Goal: Task Accomplishment & Management: Manage account settings

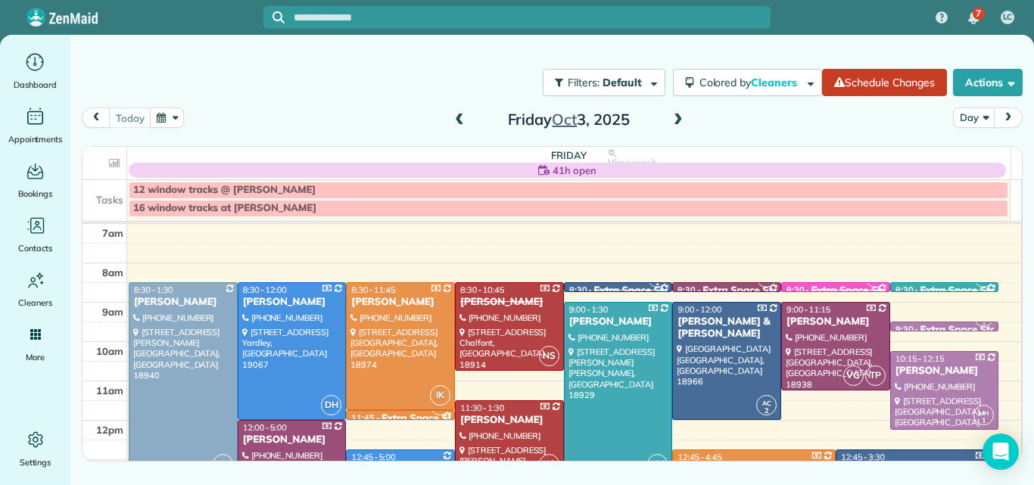
click at [674, 122] on span at bounding box center [678, 120] width 17 height 14
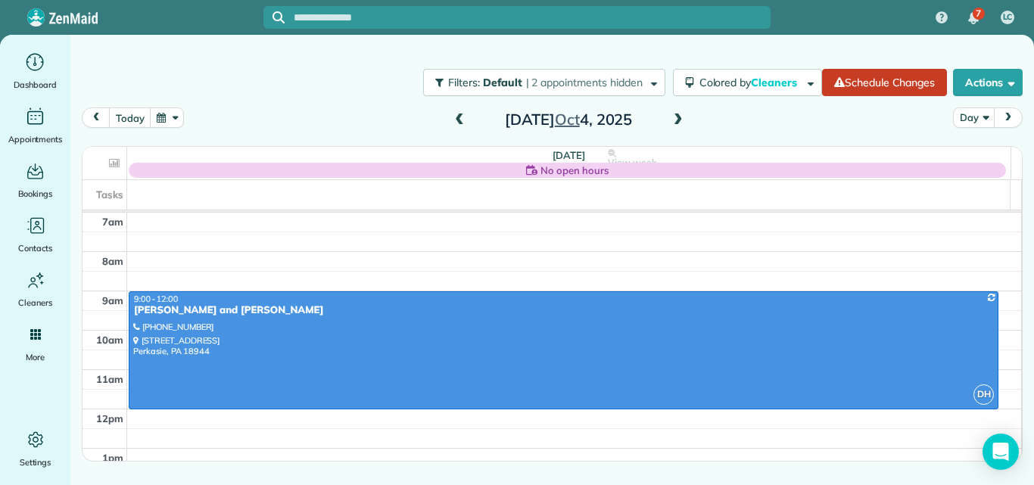
click at [674, 122] on span at bounding box center [678, 120] width 17 height 14
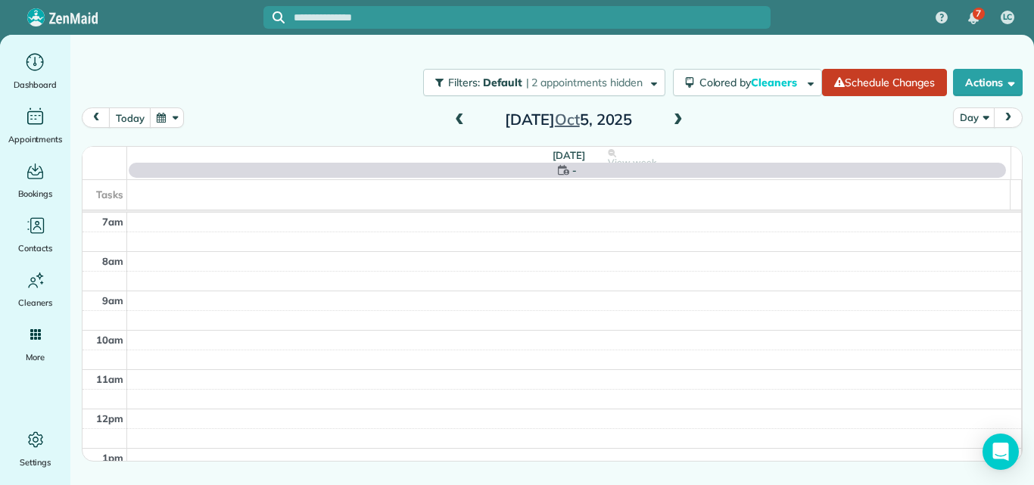
click at [674, 122] on span at bounding box center [678, 120] width 17 height 14
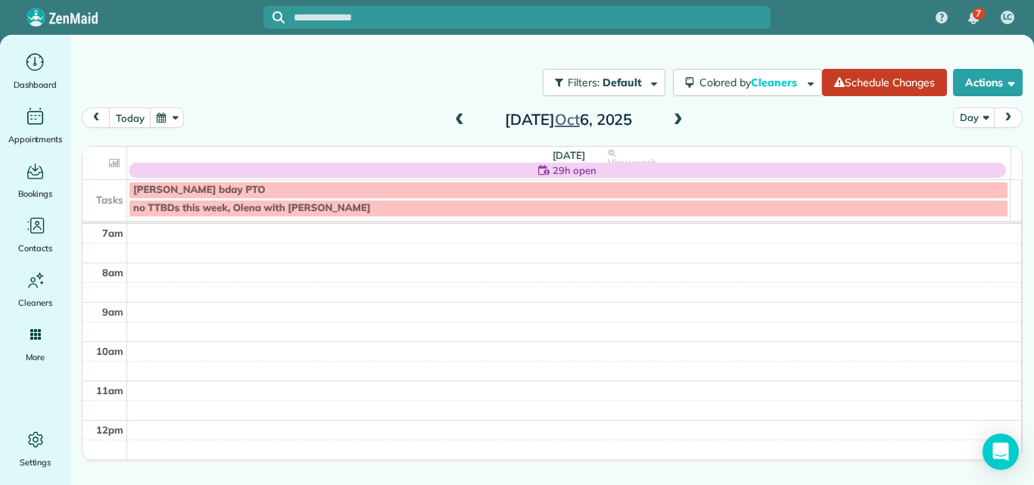
click at [457, 118] on span at bounding box center [459, 120] width 17 height 14
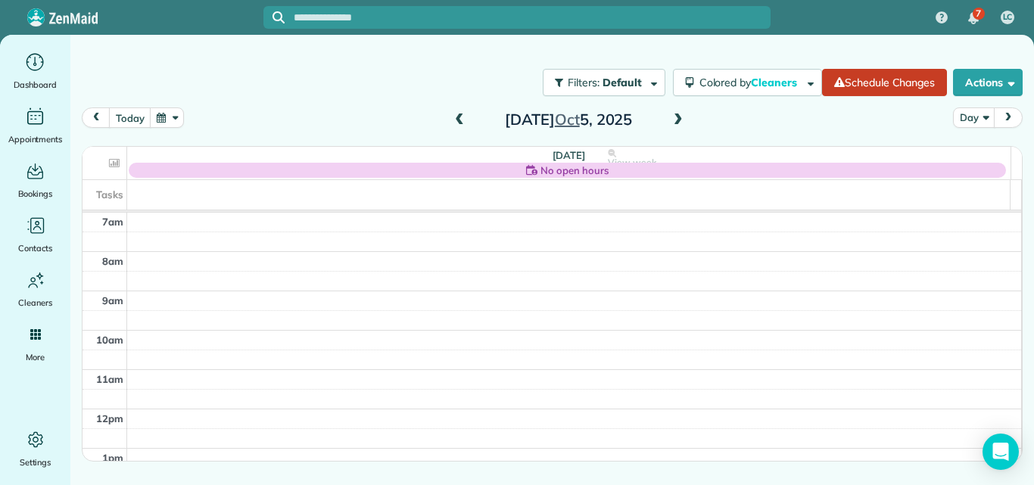
click at [679, 123] on span at bounding box center [678, 120] width 17 height 14
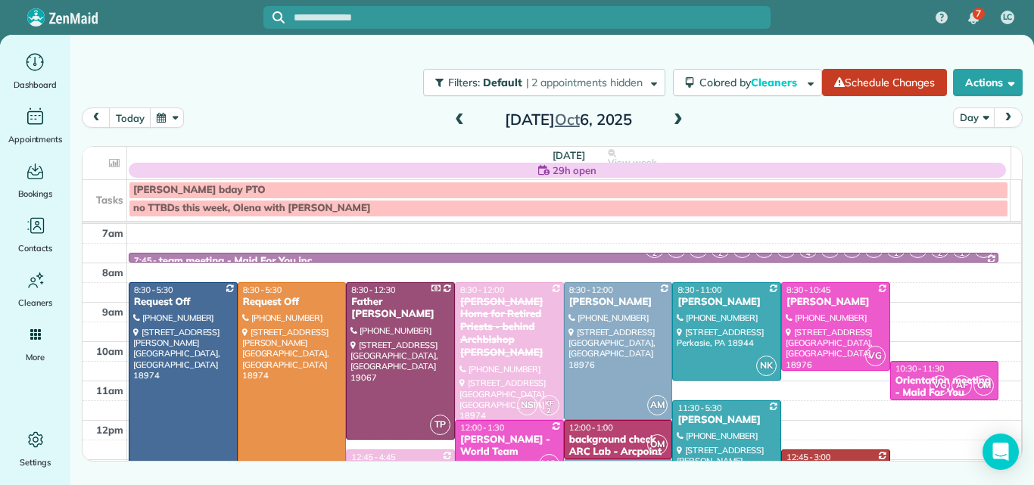
click at [673, 122] on span at bounding box center [678, 120] width 17 height 14
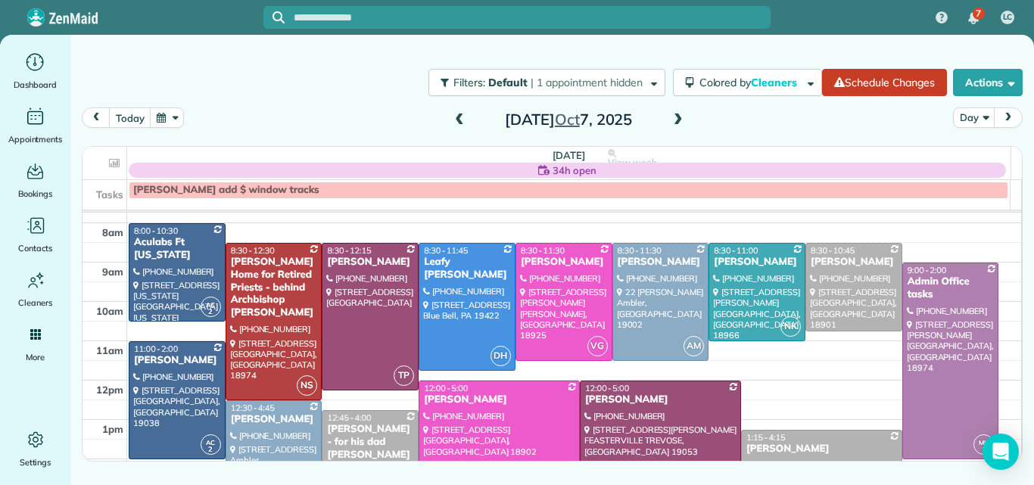
scroll to position [43, 0]
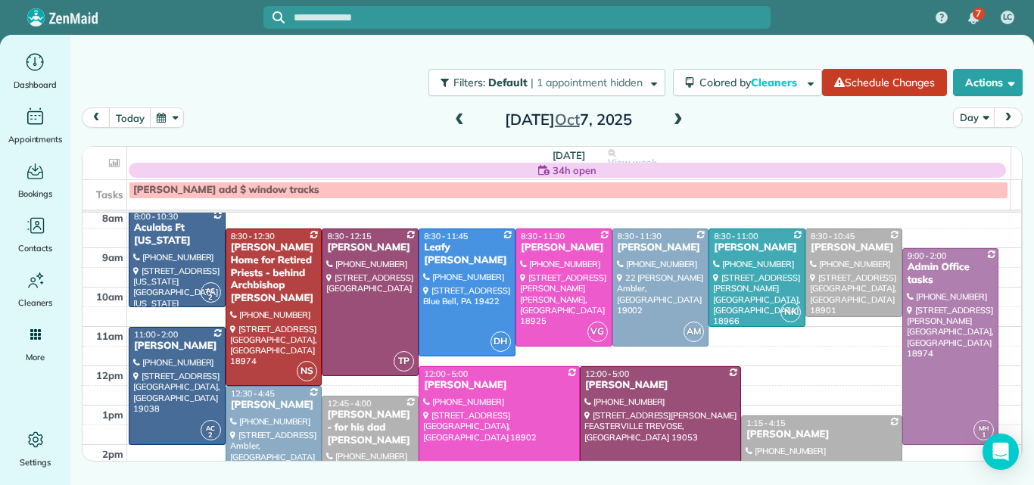
click at [679, 117] on span at bounding box center [678, 120] width 17 height 14
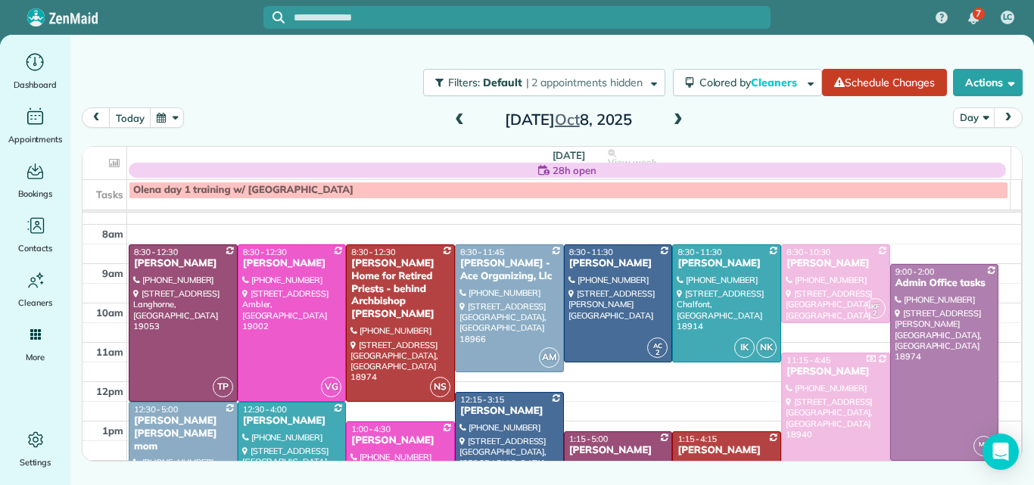
scroll to position [0, 0]
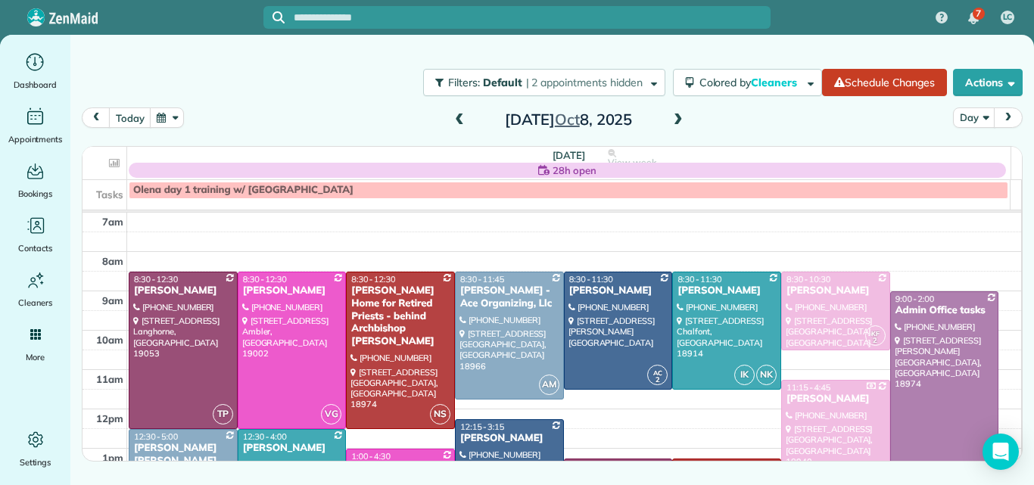
click at [459, 117] on span at bounding box center [459, 120] width 17 height 14
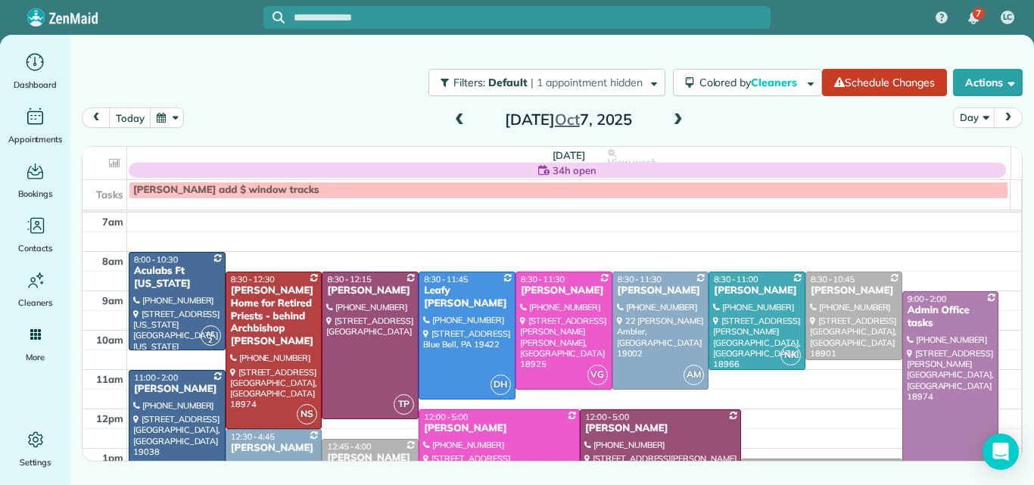
click at [455, 118] on span at bounding box center [459, 120] width 17 height 14
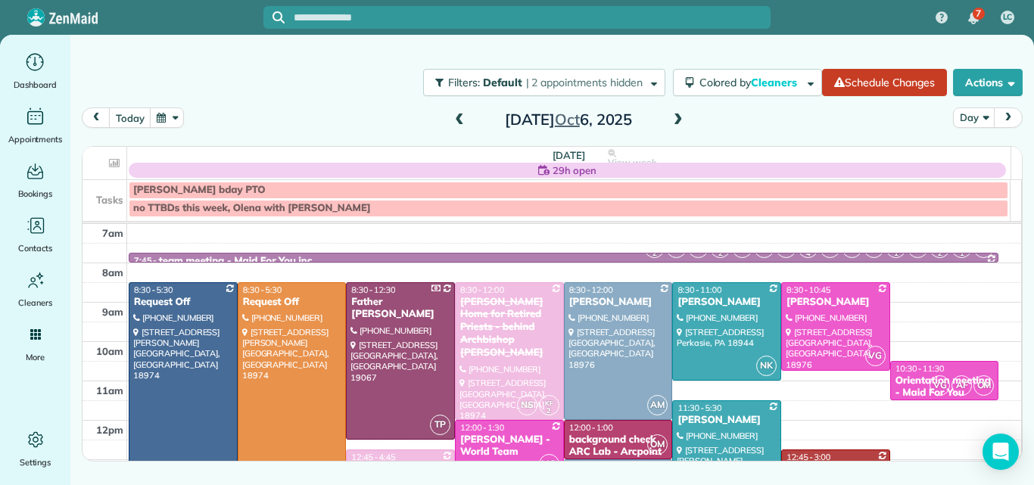
click at [677, 114] on span at bounding box center [678, 120] width 17 height 14
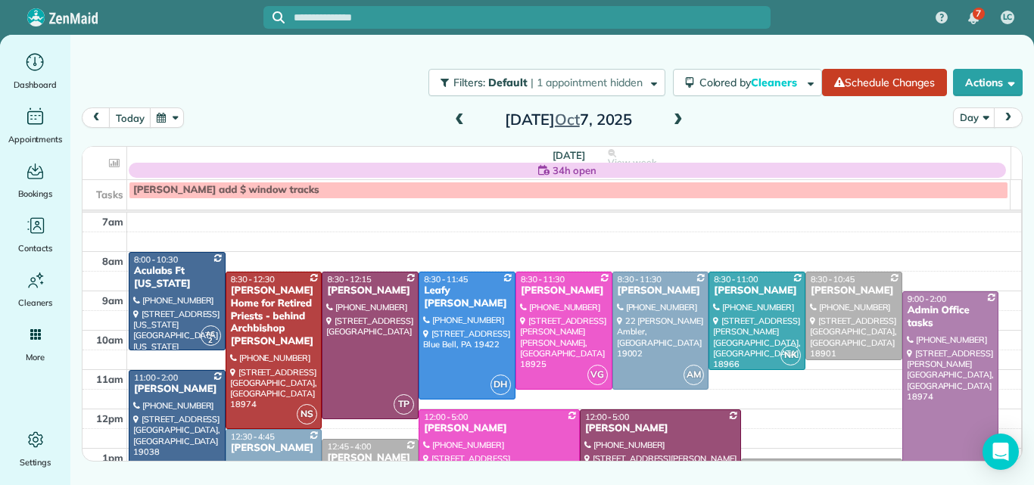
click at [677, 114] on span at bounding box center [678, 120] width 17 height 14
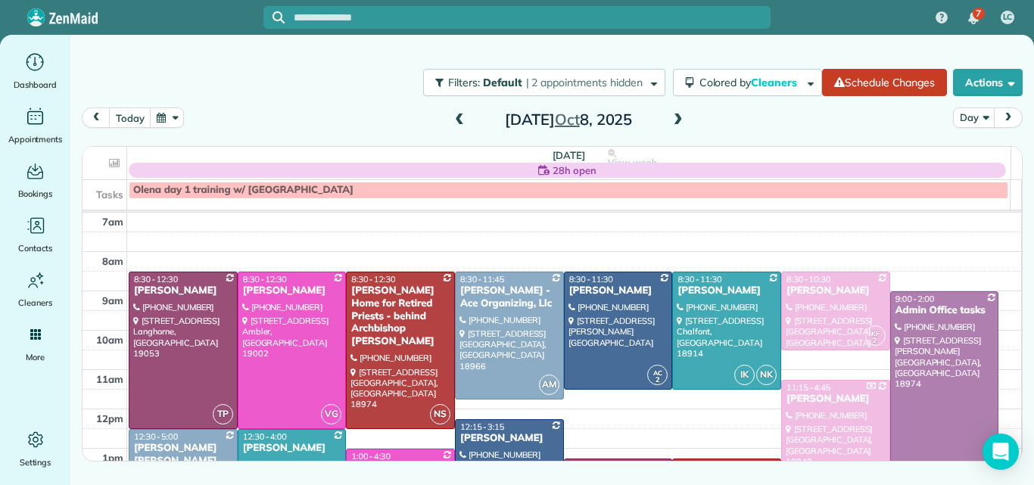
click at [677, 118] on span at bounding box center [678, 120] width 17 height 14
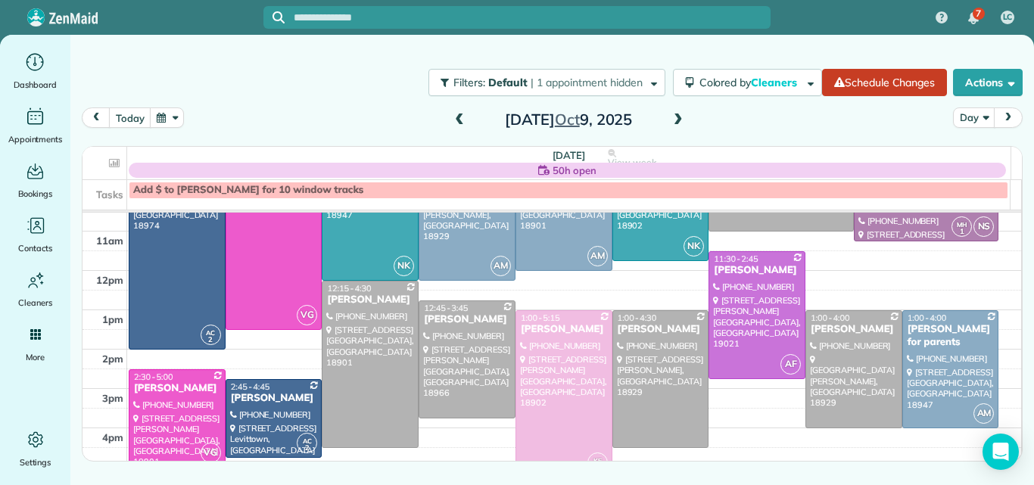
scroll to position [144, 0]
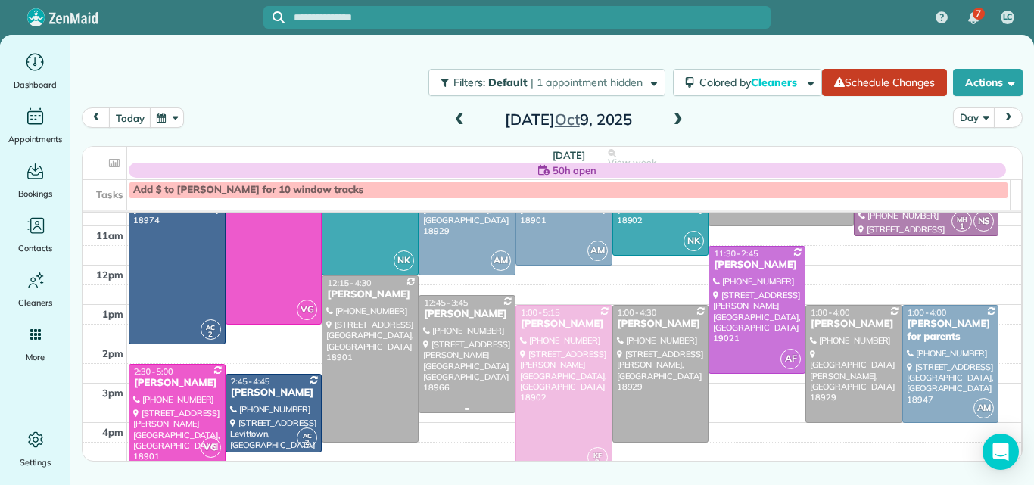
click at [449, 350] on div at bounding box center [466, 354] width 95 height 117
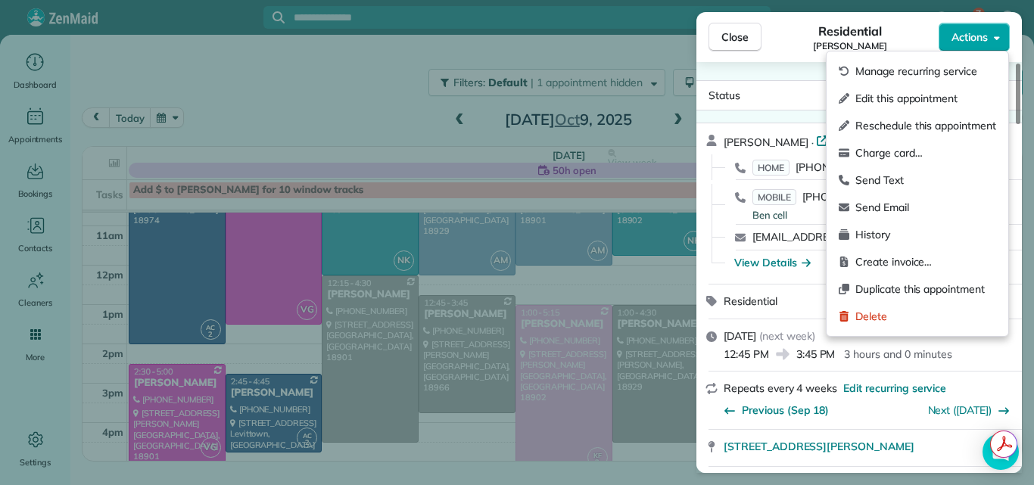
click at [963, 38] on span "Actions" at bounding box center [969, 37] width 36 height 15
click at [791, 48] on div "Residential [PERSON_NAME]" at bounding box center [849, 37] width 177 height 30
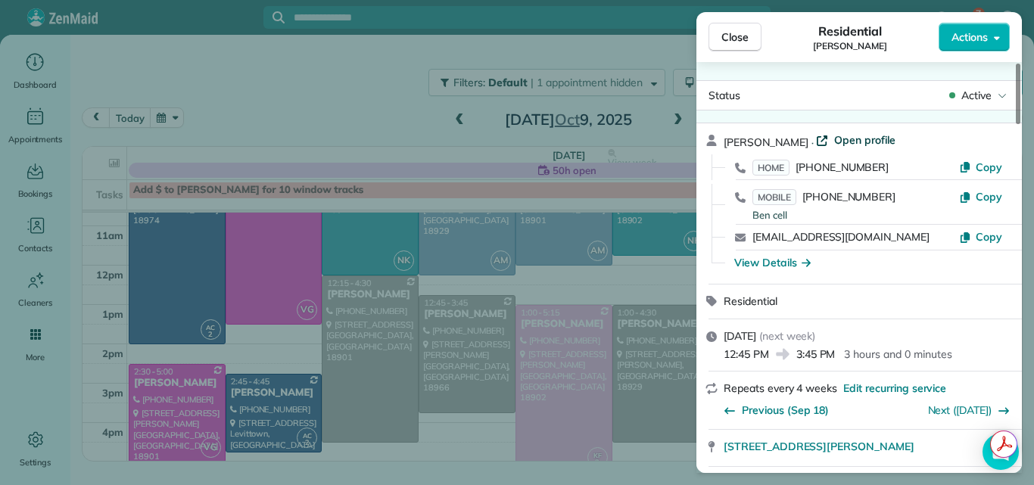
click at [834, 139] on span "Open profile" at bounding box center [864, 139] width 61 height 15
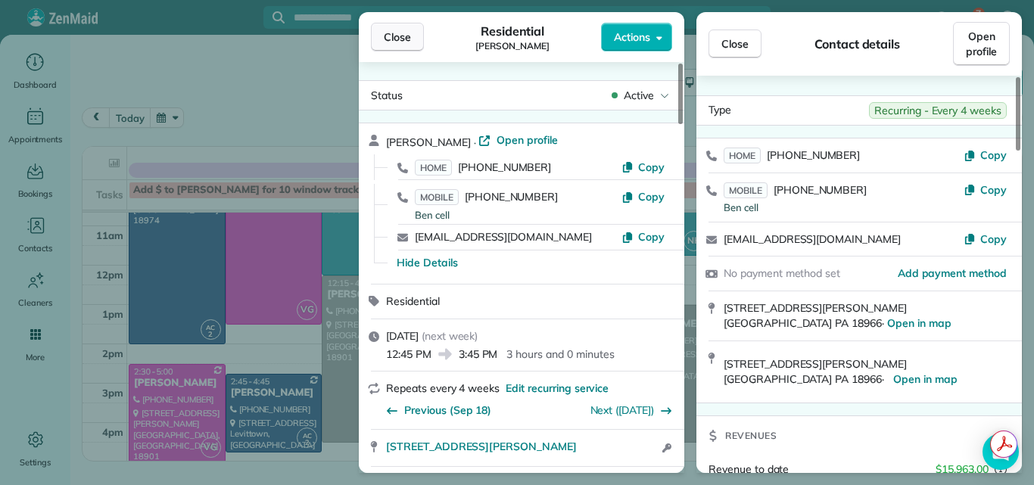
click at [395, 32] on span "Close" at bounding box center [397, 37] width 27 height 15
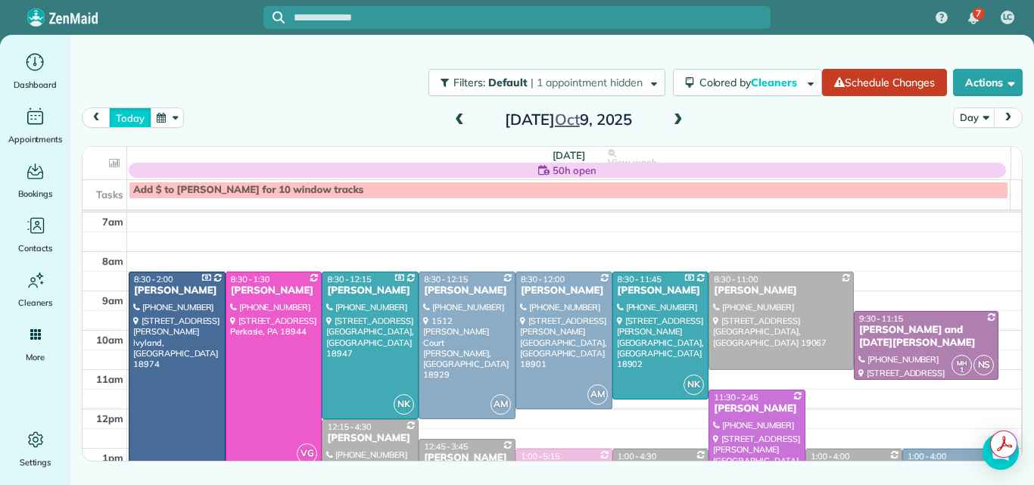
click at [125, 114] on button "today" at bounding box center [130, 117] width 42 height 20
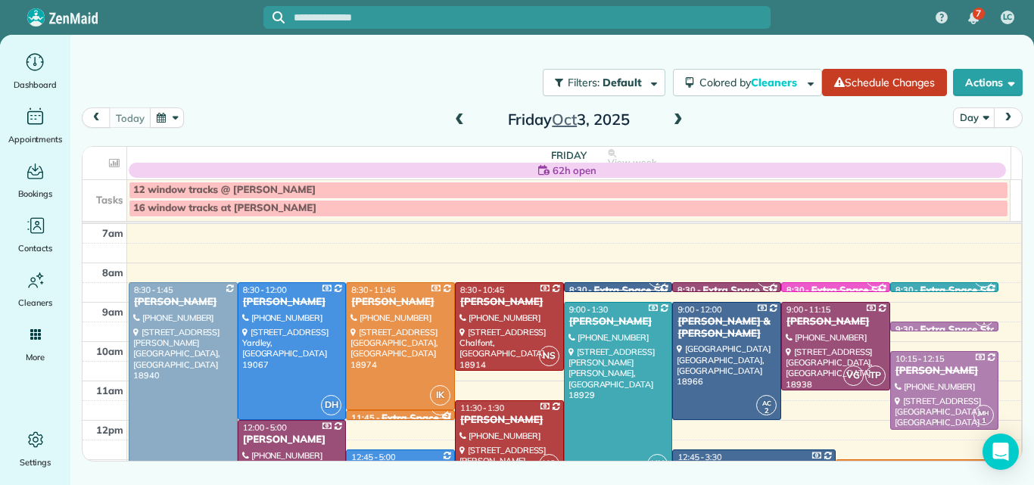
click at [460, 120] on span at bounding box center [459, 120] width 17 height 14
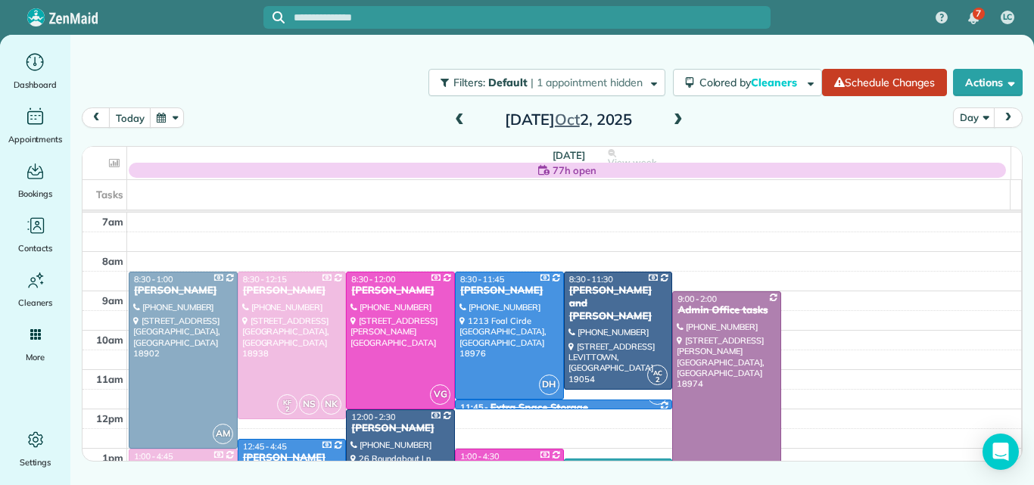
click at [676, 116] on span at bounding box center [678, 120] width 17 height 14
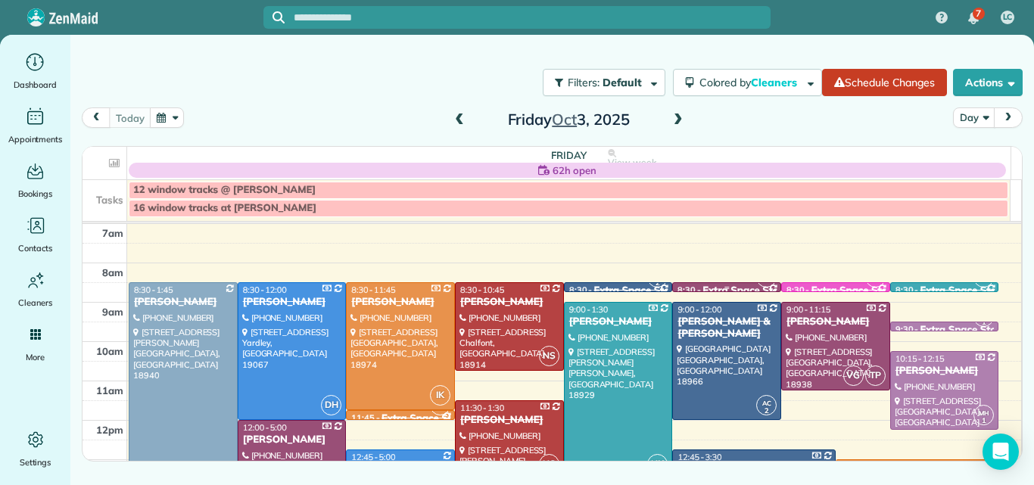
click at [742, 282] on link "TP 8:30 - 8:45 Extra Space Storage [STREET_ADDRESS]" at bounding box center [726, 287] width 109 height 10
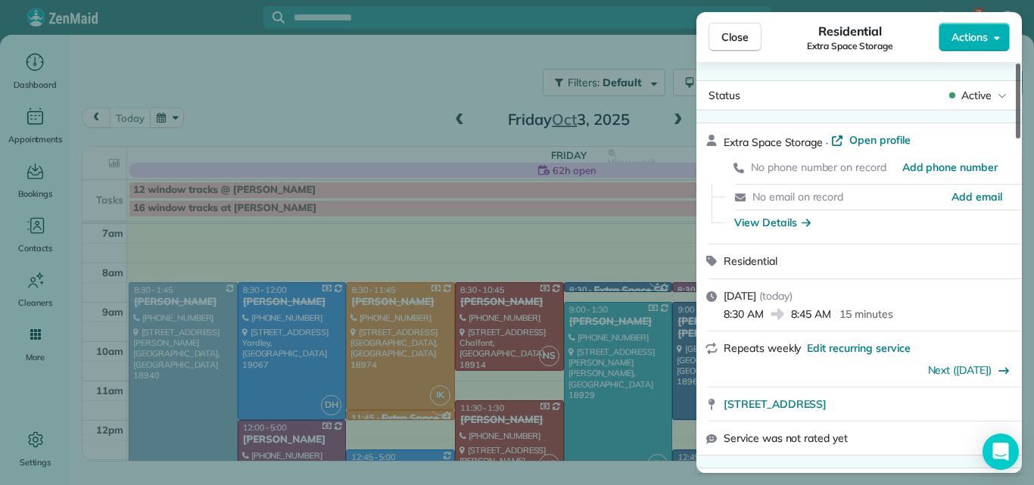
drag, startPoint x: 1017, startPoint y: 104, endPoint x: 1023, endPoint y: 67, distance: 37.6
click at [1020, 67] on div at bounding box center [1017, 101] width 5 height 75
click at [736, 35] on span "Close" at bounding box center [734, 37] width 27 height 15
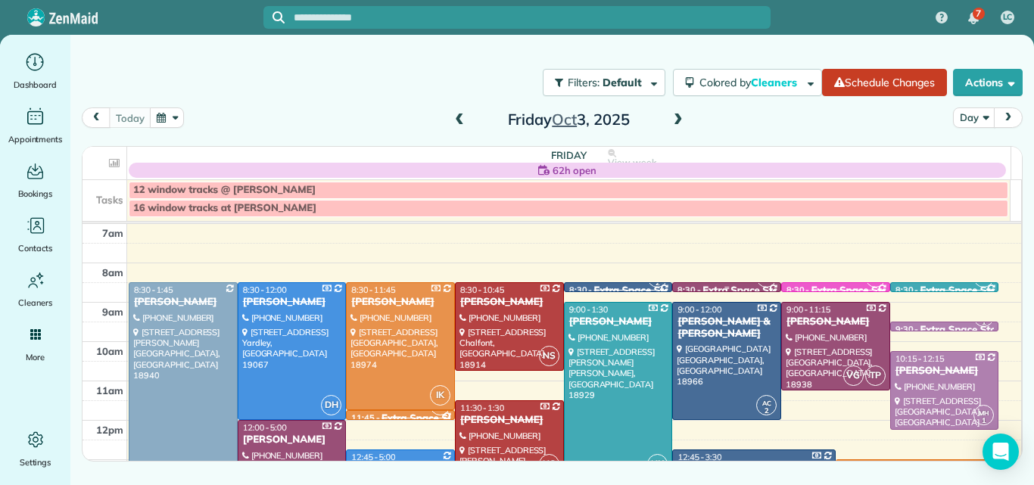
click at [736, 283] on div at bounding box center [726, 287] width 107 height 8
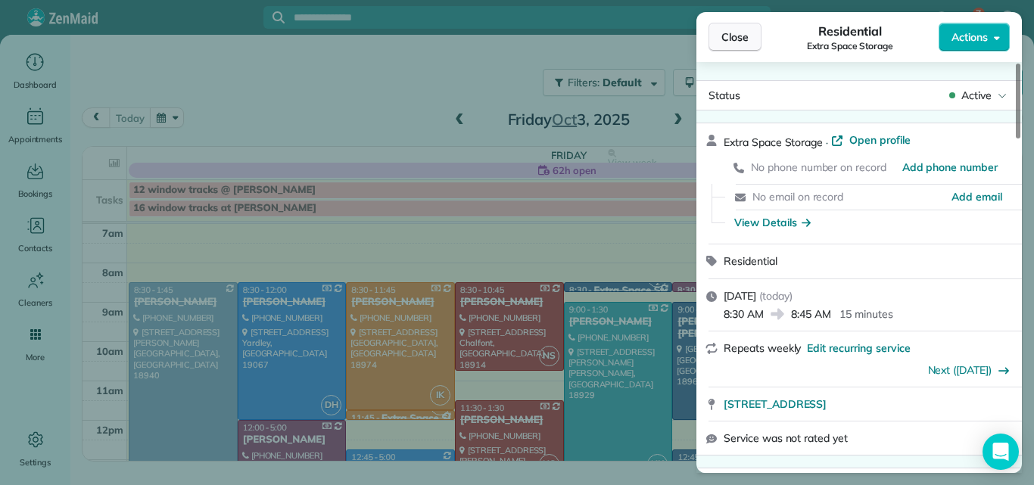
click at [744, 38] on span "Close" at bounding box center [734, 37] width 27 height 15
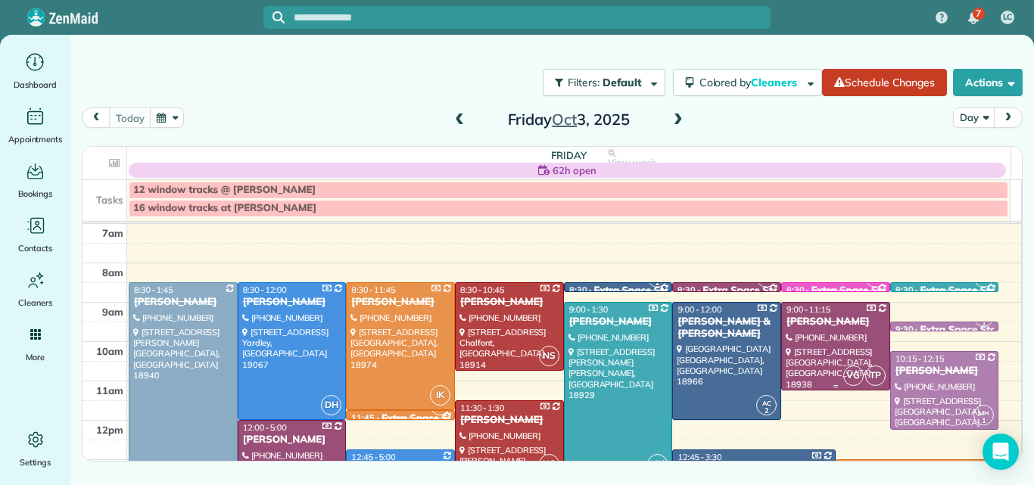
click at [812, 307] on span "9:00 - 11:15" at bounding box center [808, 309] width 44 height 11
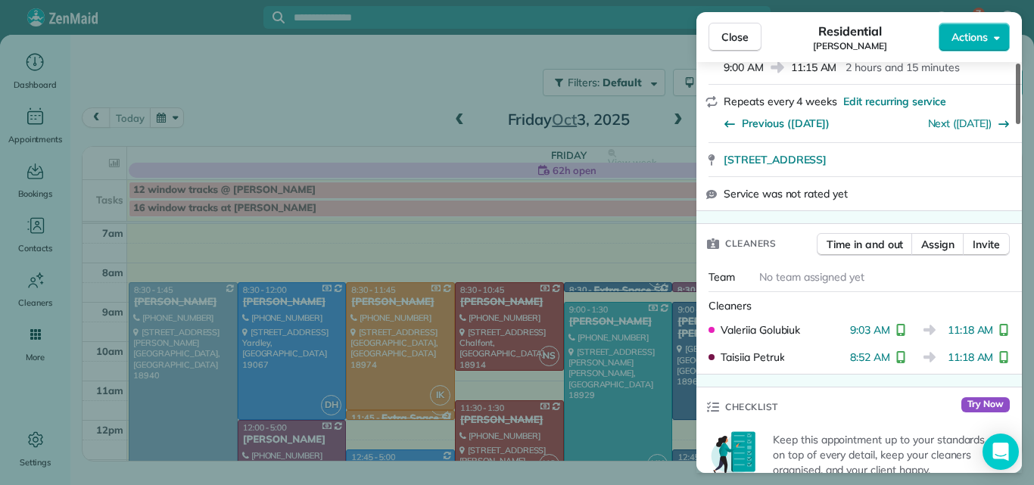
scroll to position [149, 0]
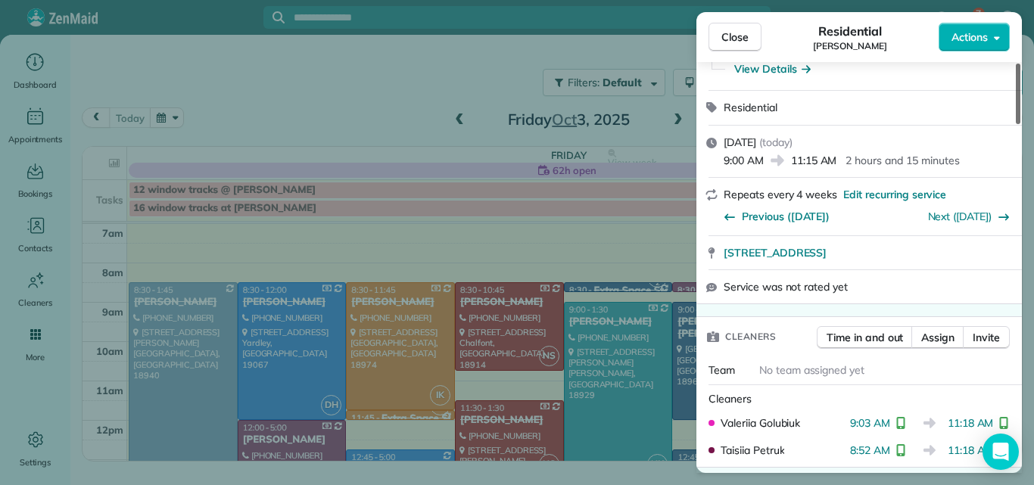
drag, startPoint x: 1020, startPoint y: 95, endPoint x: 1015, endPoint y: 117, distance: 22.4
click at [1015, 117] on div at bounding box center [1017, 94] width 5 height 61
click at [726, 38] on span "Close" at bounding box center [734, 37] width 27 height 15
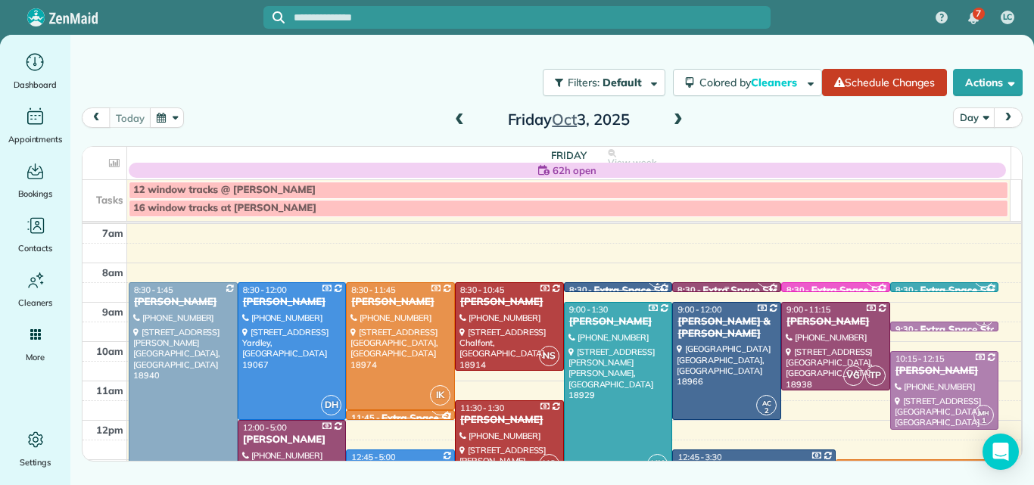
click at [755, 285] on div "TP" at bounding box center [766, 277] width 22 height 22
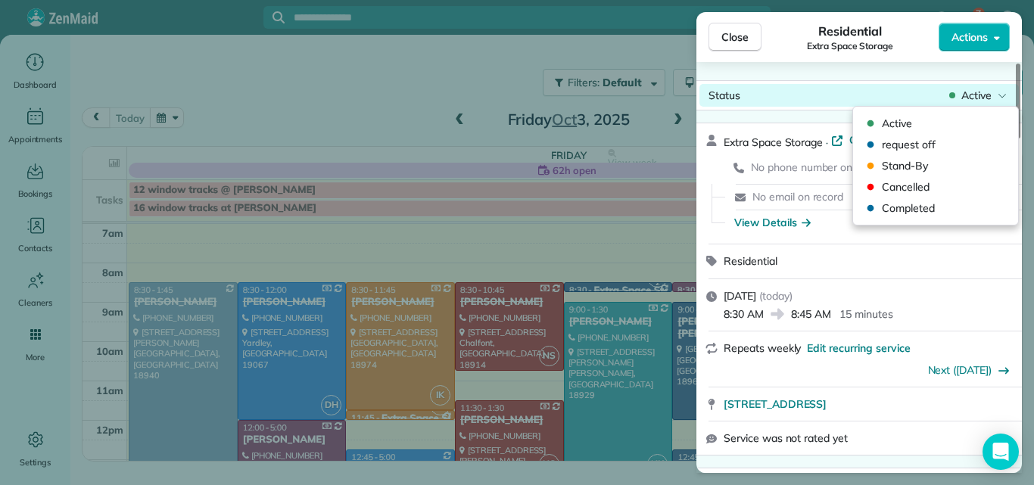
click at [968, 89] on span "Active" at bounding box center [976, 95] width 30 height 15
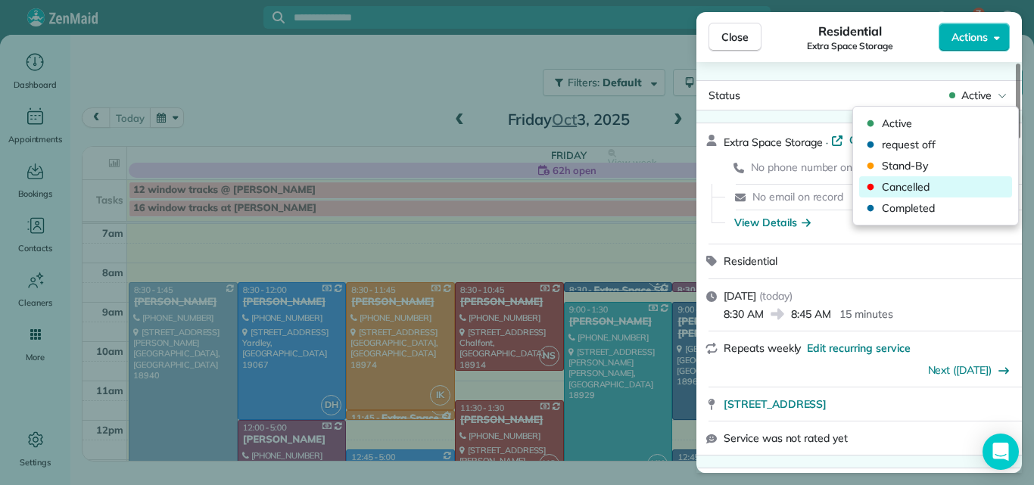
click at [911, 186] on span "Cancelled" at bounding box center [944, 186] width 127 height 15
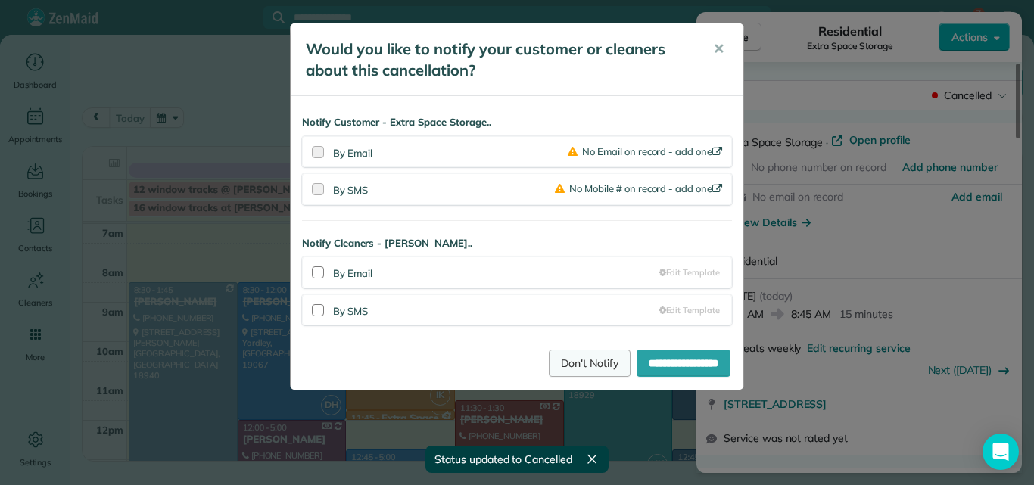
click at [560, 359] on link "Don't Notify" at bounding box center [590, 363] width 82 height 27
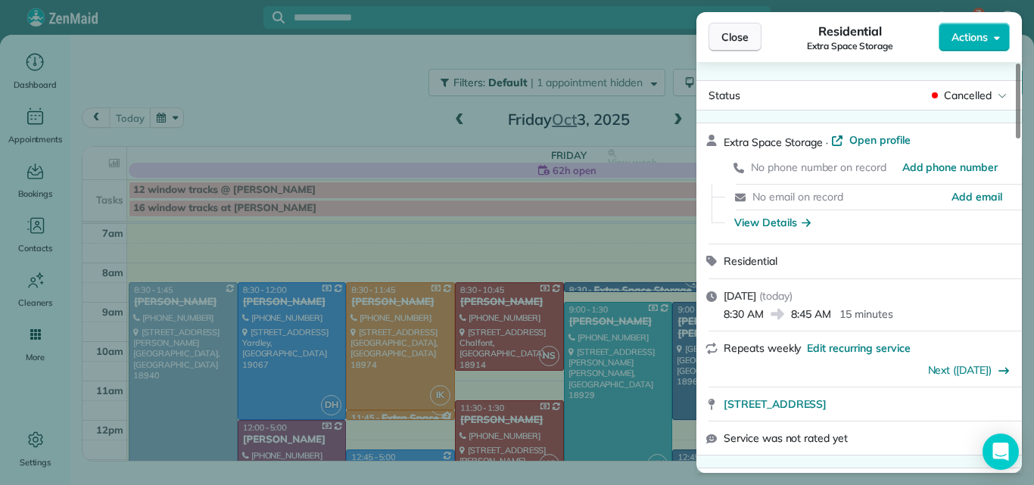
click at [727, 34] on span "Close" at bounding box center [734, 37] width 27 height 15
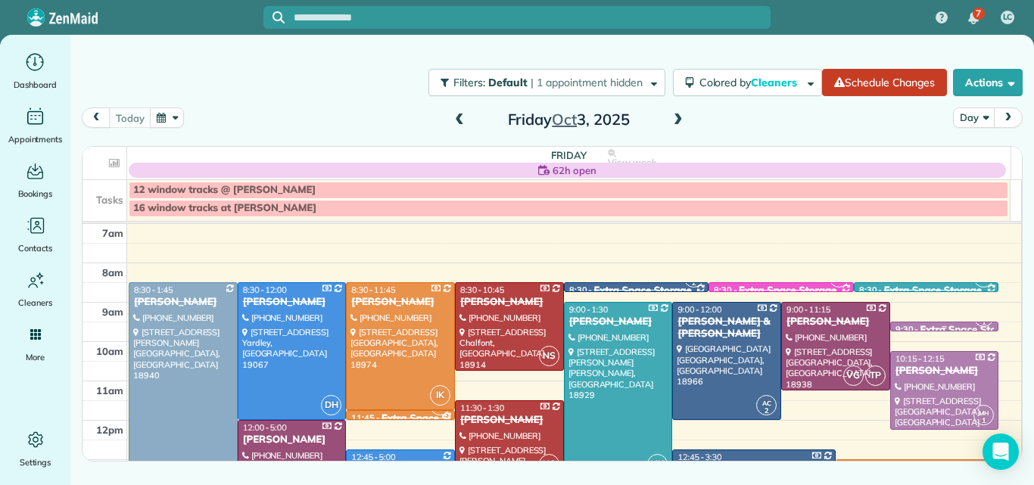
click at [900, 323] on div at bounding box center [944, 326] width 107 height 8
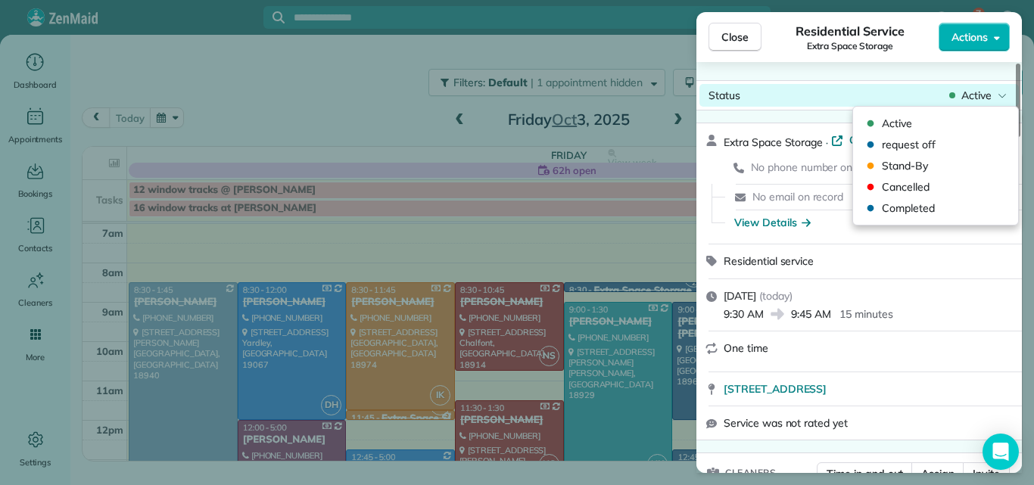
click at [972, 90] on span "Active" at bounding box center [976, 95] width 30 height 15
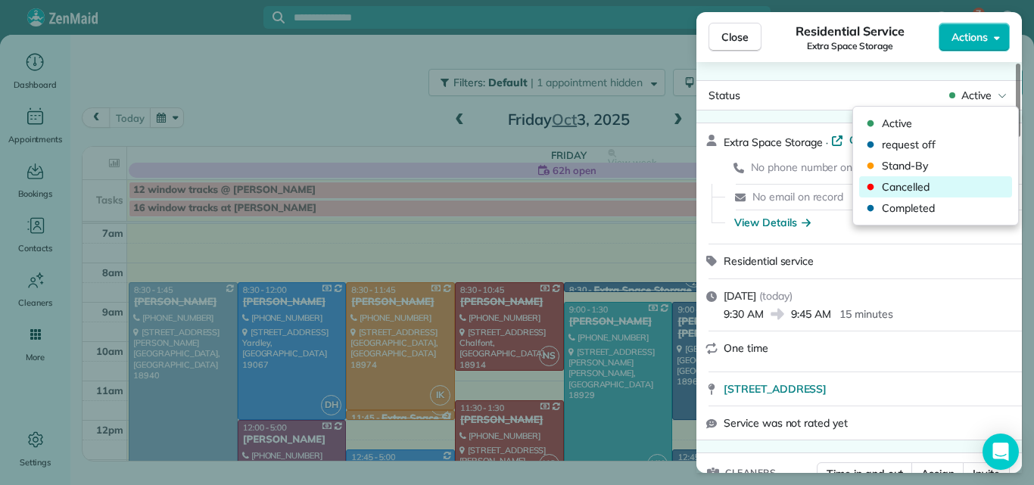
click at [907, 182] on span "Cancelled" at bounding box center [944, 186] width 127 height 15
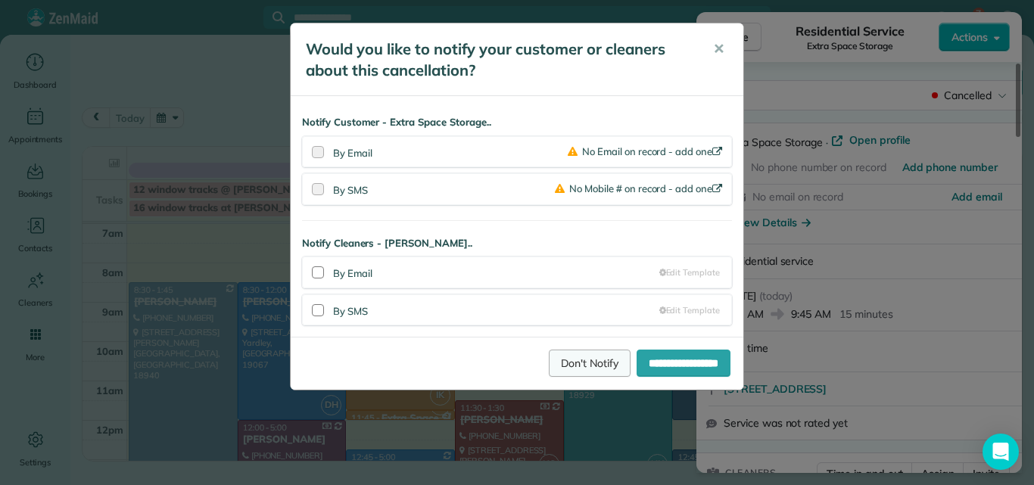
click at [574, 362] on link "Don't Notify" at bounding box center [590, 363] width 82 height 27
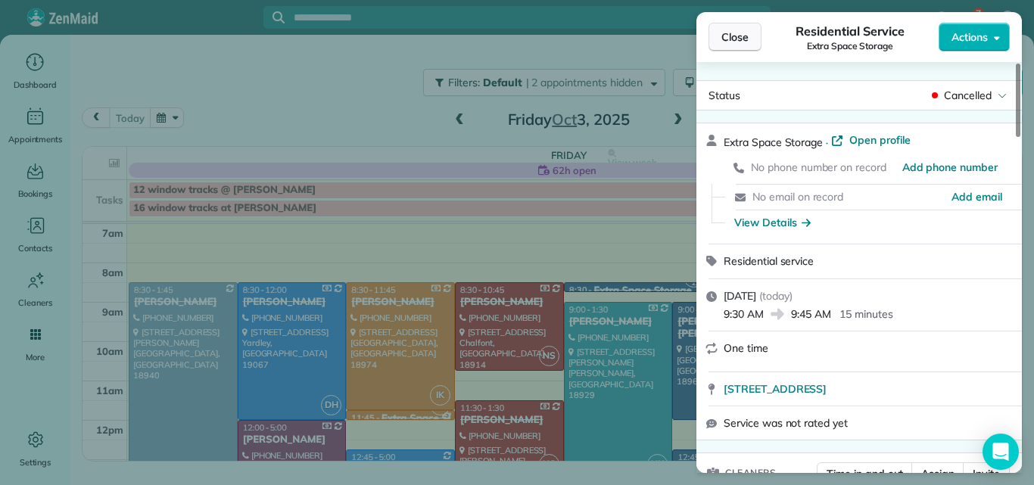
click at [732, 33] on span "Close" at bounding box center [734, 37] width 27 height 15
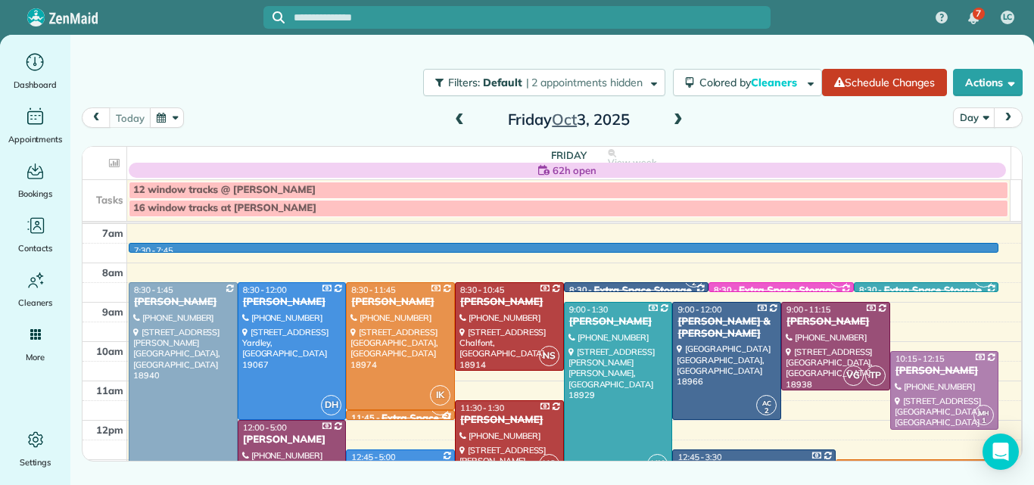
click at [1007, 247] on td at bounding box center [574, 253] width 894 height 20
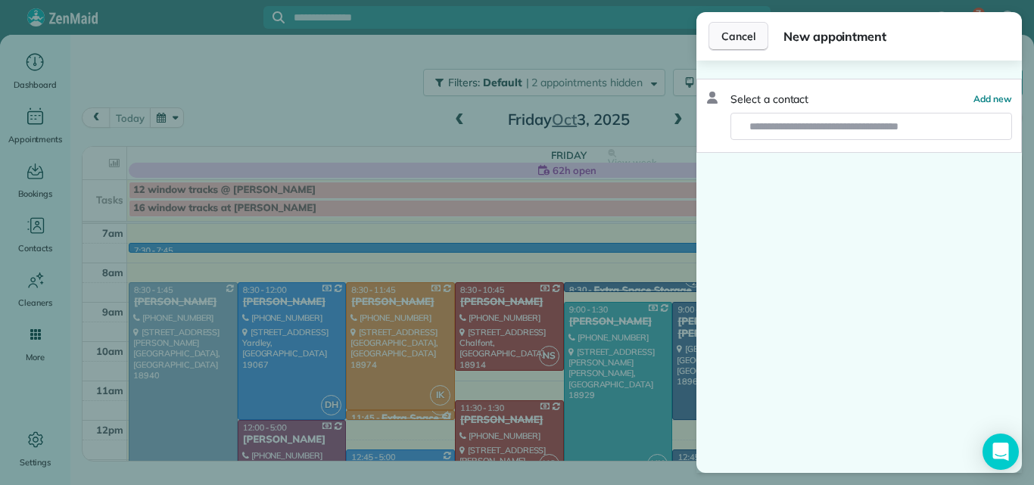
click at [743, 31] on span "Cancel" at bounding box center [738, 36] width 34 height 15
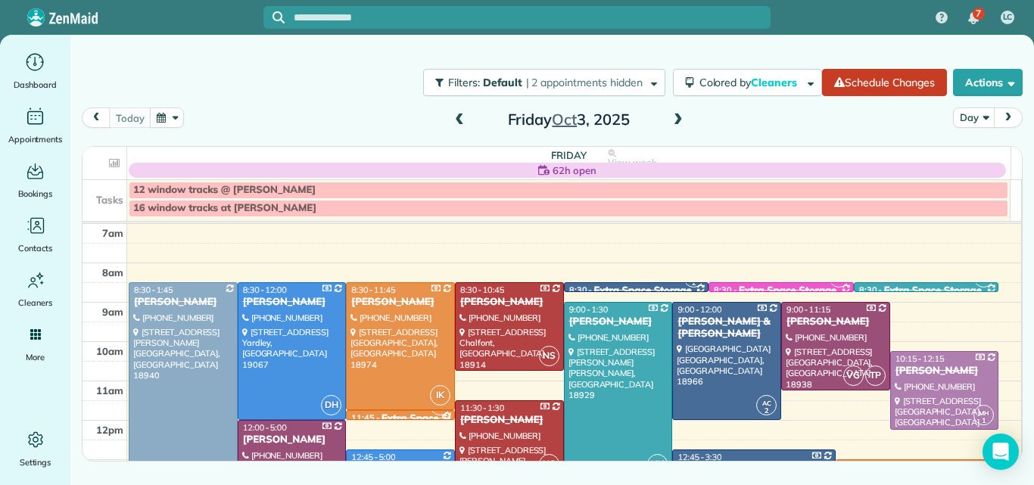
click at [674, 117] on span at bounding box center [678, 120] width 17 height 14
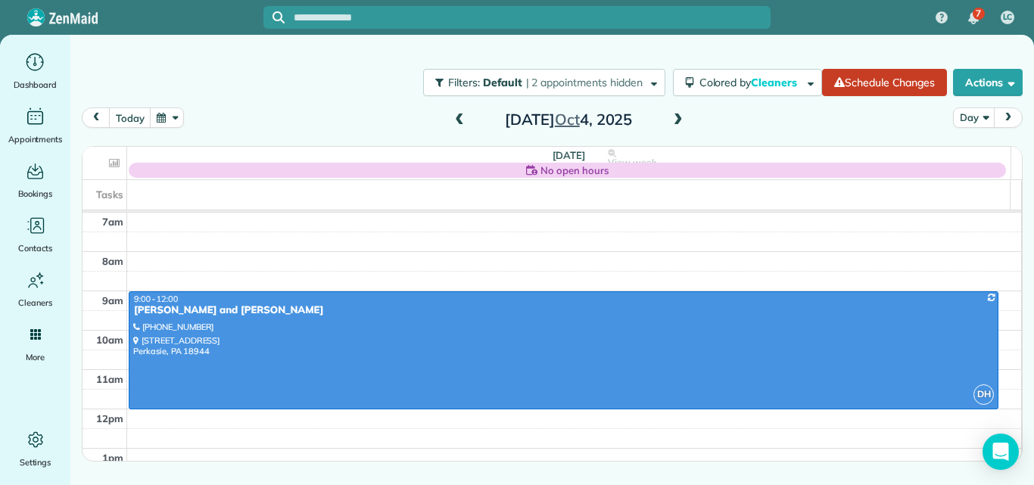
click at [458, 118] on span at bounding box center [459, 120] width 17 height 14
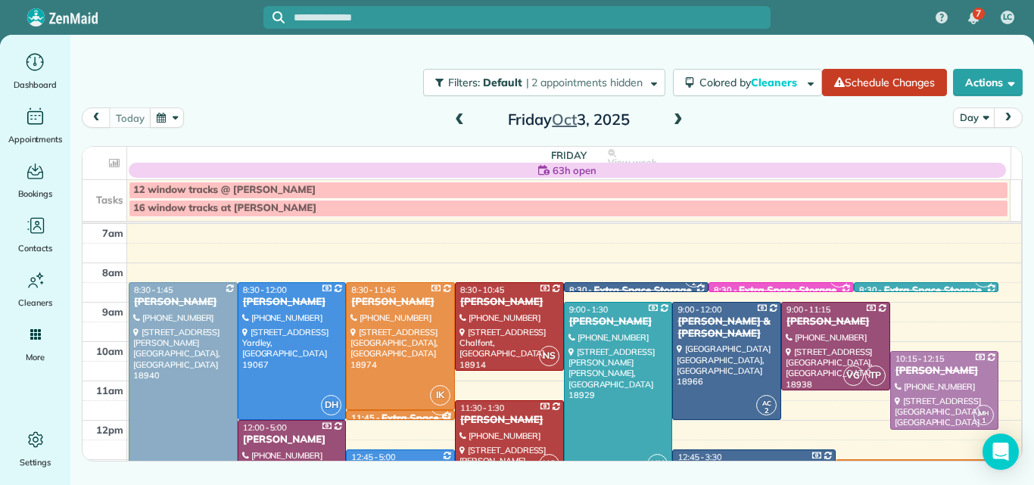
click at [675, 121] on span at bounding box center [678, 120] width 17 height 14
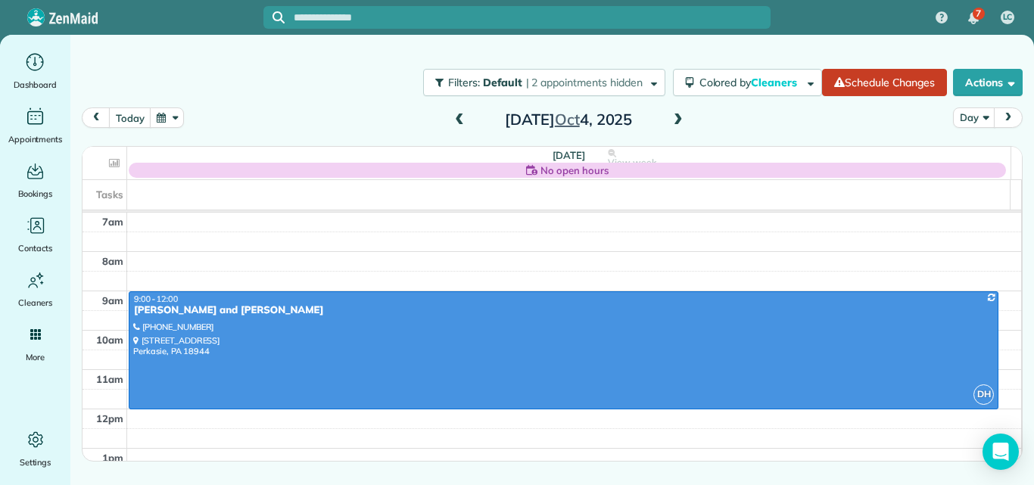
click at [674, 124] on span at bounding box center [678, 120] width 17 height 14
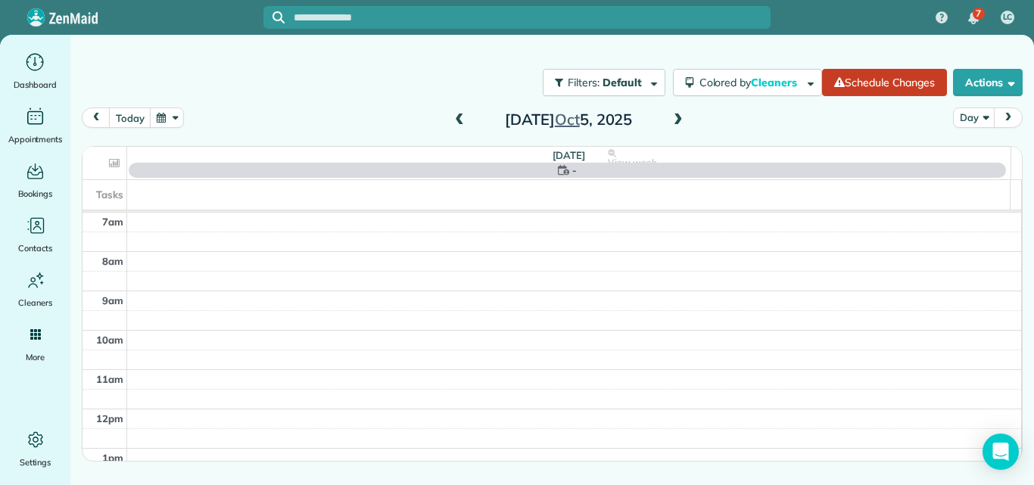
click at [676, 119] on span at bounding box center [678, 120] width 17 height 14
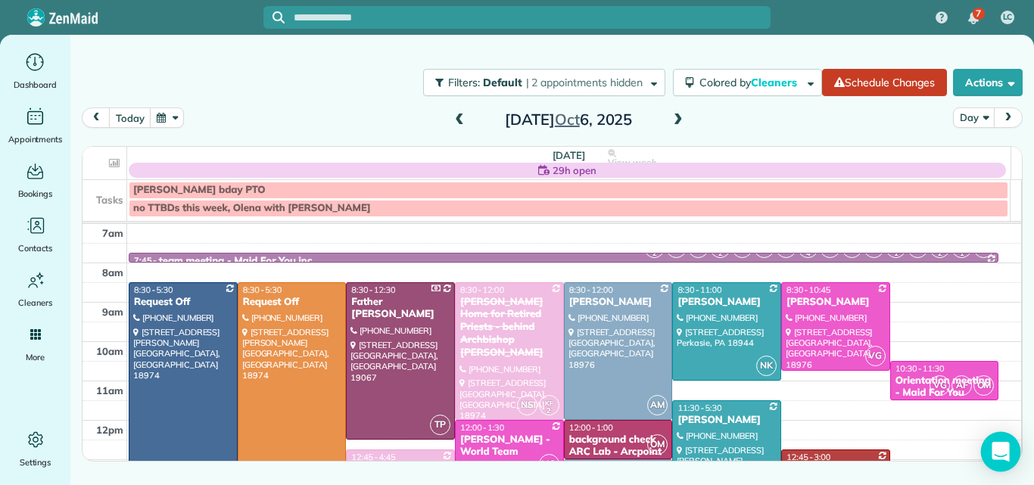
click at [993, 455] on icon "Open Intercom Messenger" at bounding box center [1000, 452] width 20 height 20
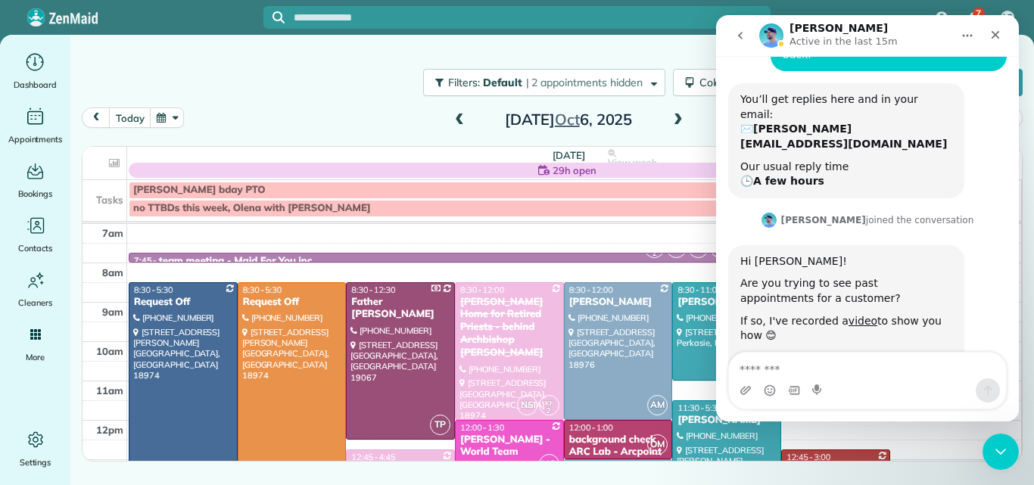
scroll to position [736, 0]
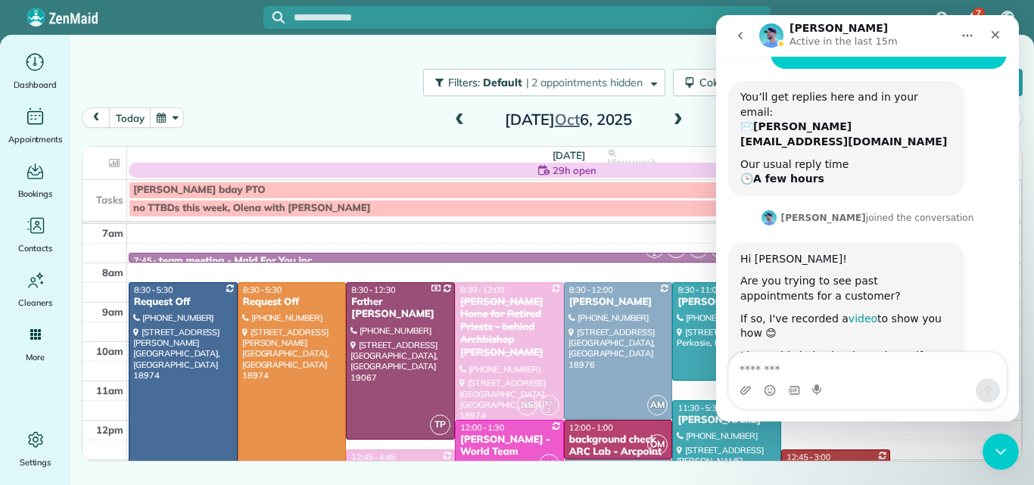
click at [848, 312] on link "video" at bounding box center [862, 318] width 29 height 12
